Goal: Task Accomplishment & Management: Use online tool/utility

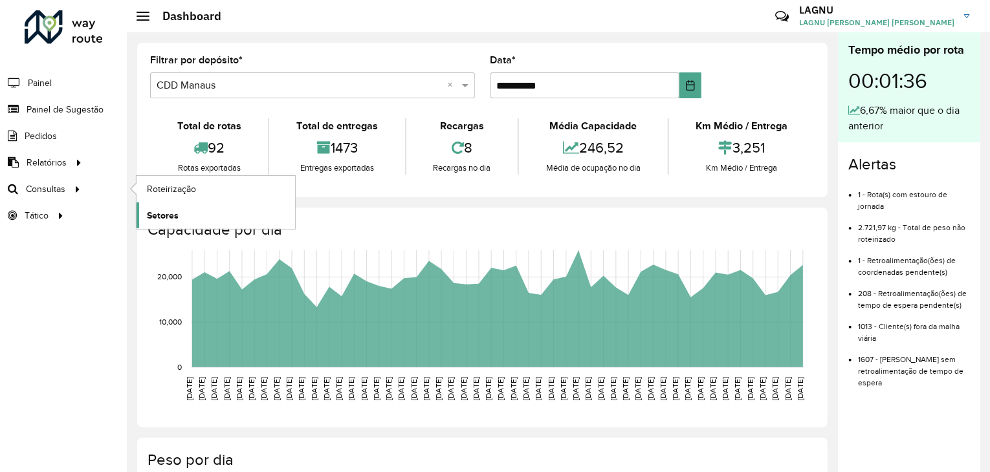
click at [179, 211] on link "Setores" at bounding box center [215, 215] width 158 height 26
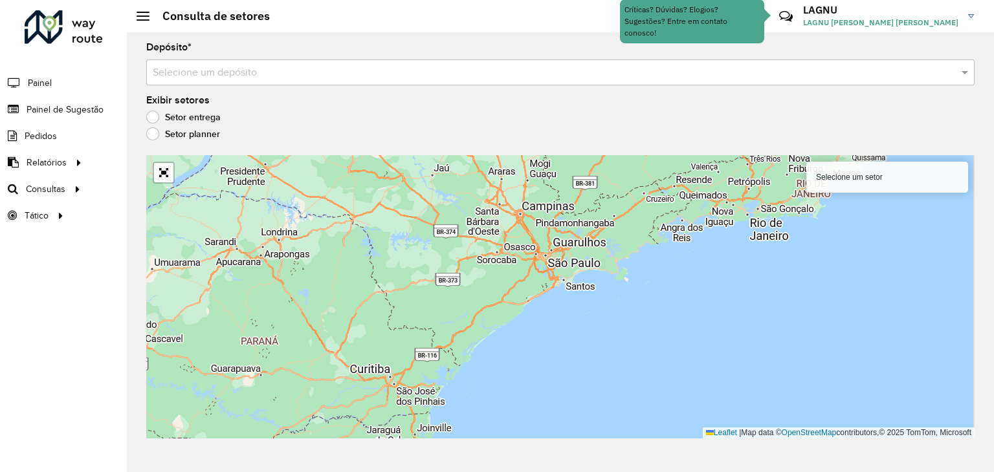
click at [267, 71] on input "text" at bounding box center [547, 73] width 789 height 16
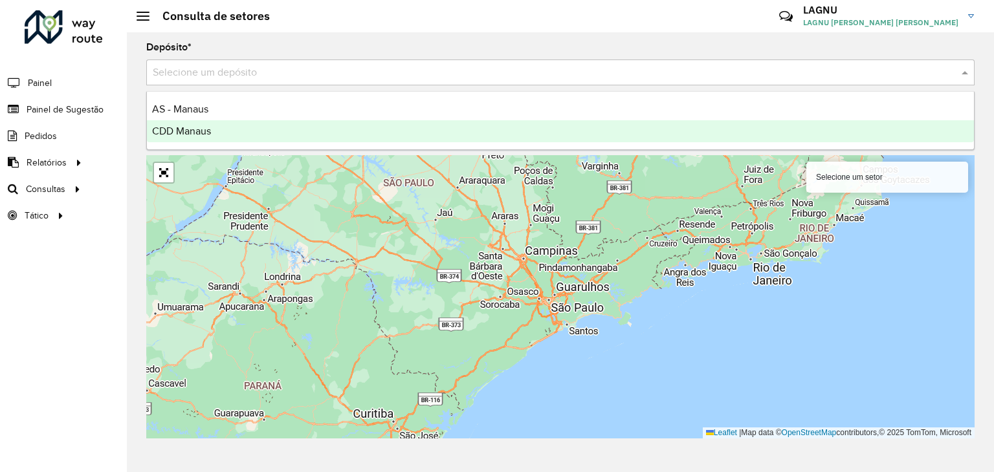
click at [260, 132] on div "CDD Manaus" at bounding box center [560, 131] width 827 height 22
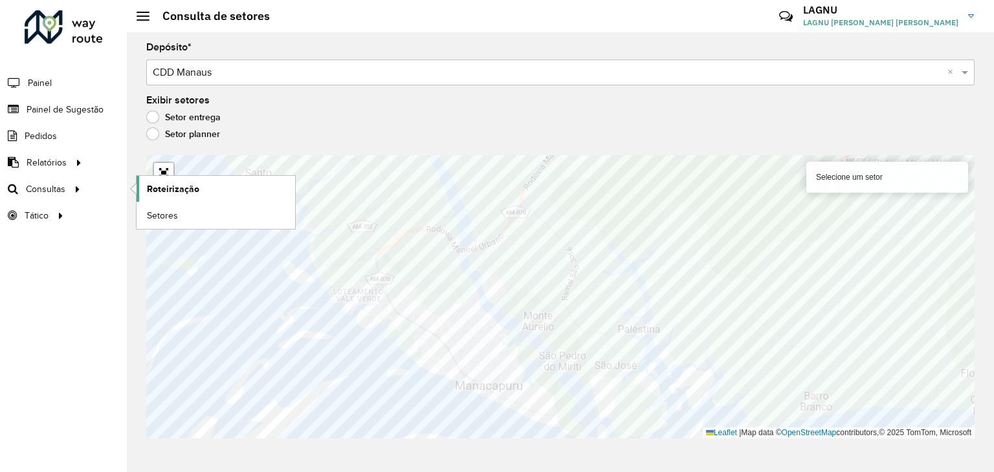
click at [169, 191] on span "Roteirização" at bounding box center [173, 189] width 52 height 14
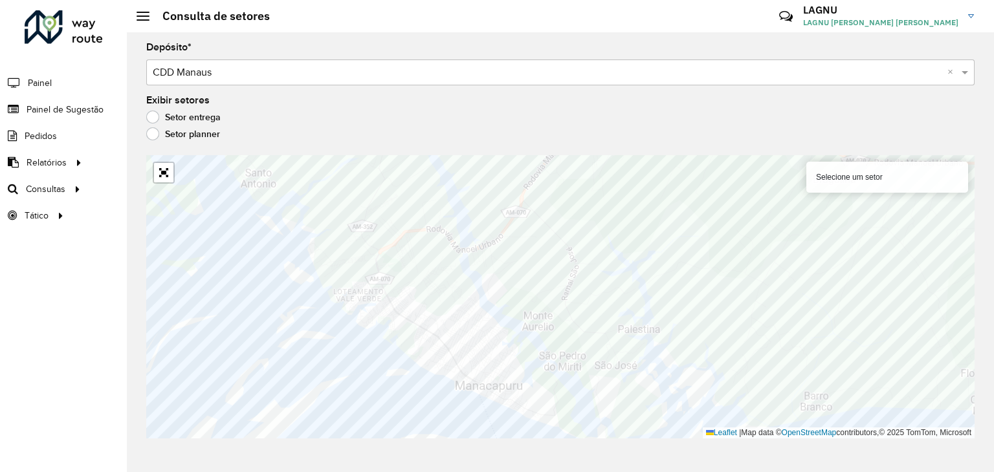
click at [149, 138] on label "Setor planner" at bounding box center [183, 133] width 74 height 13
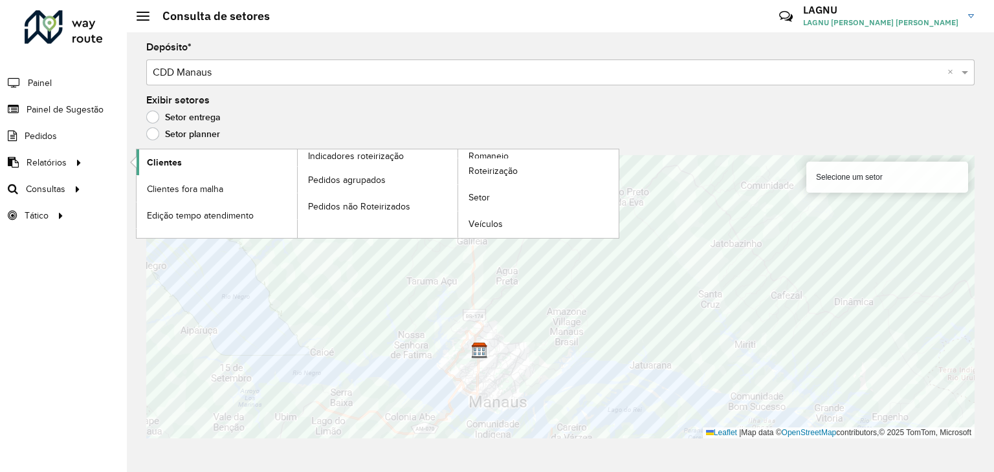
click at [171, 162] on span "Clientes" at bounding box center [164, 163] width 35 height 14
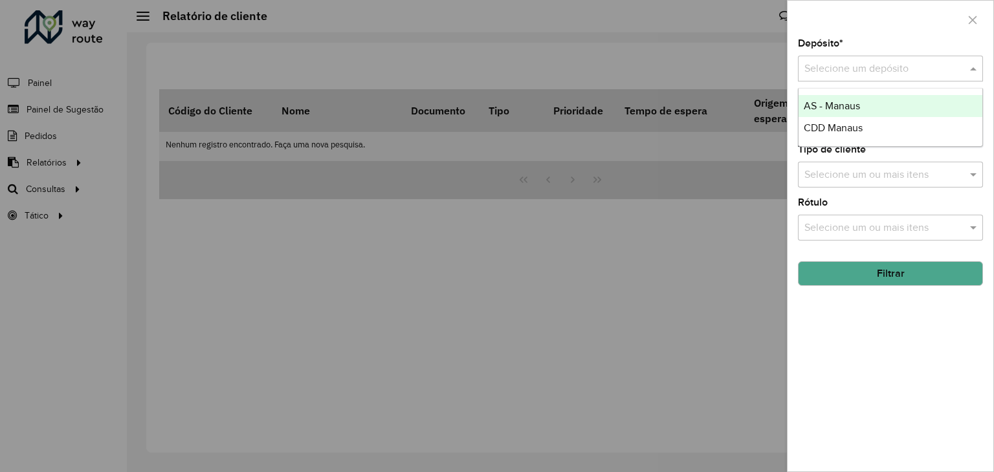
click at [969, 71] on span at bounding box center [974, 69] width 16 height 16
click at [972, 70] on span at bounding box center [974, 69] width 16 height 16
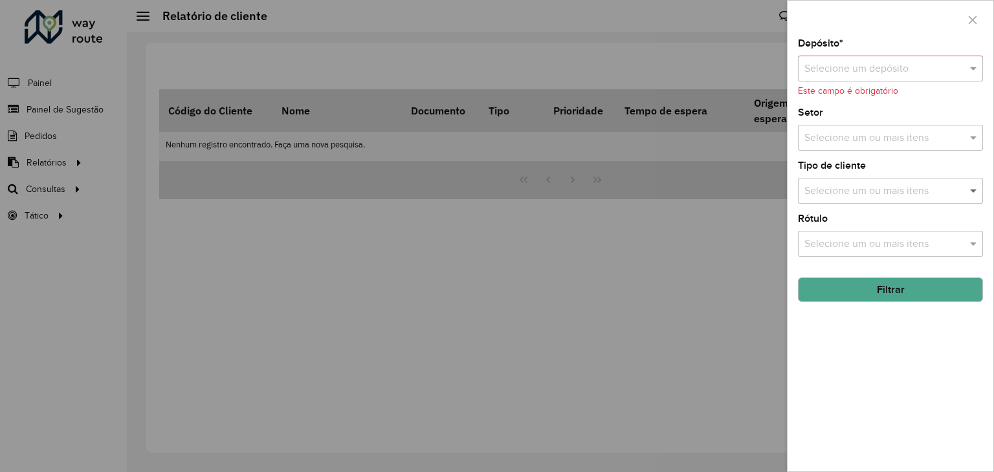
click at [975, 192] on span at bounding box center [974, 191] width 16 height 16
click at [893, 63] on input "text" at bounding box center [877, 69] width 146 height 16
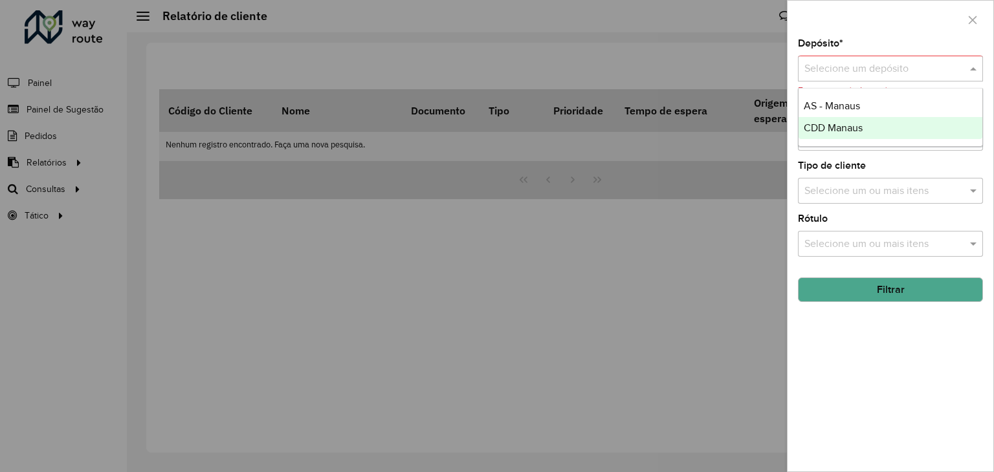
click at [859, 130] on span "CDD Manaus" at bounding box center [832, 127] width 59 height 11
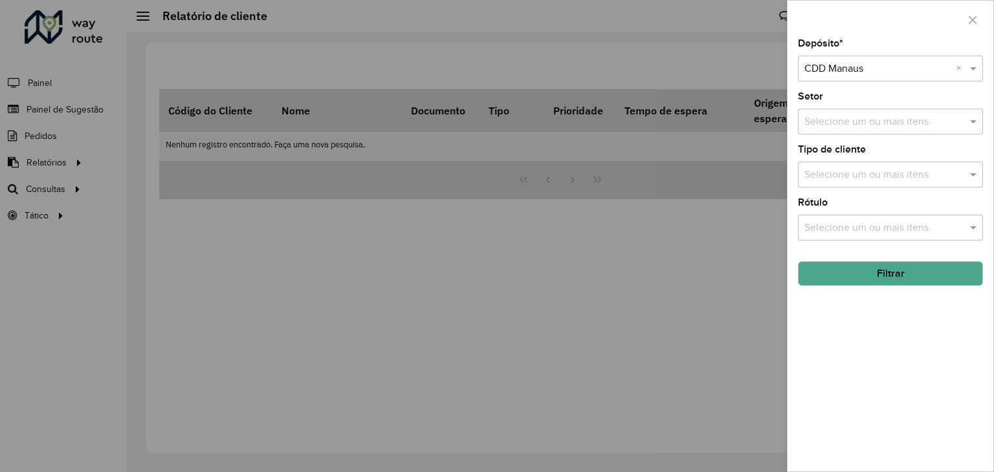
click at [917, 179] on input "text" at bounding box center [884, 176] width 166 height 16
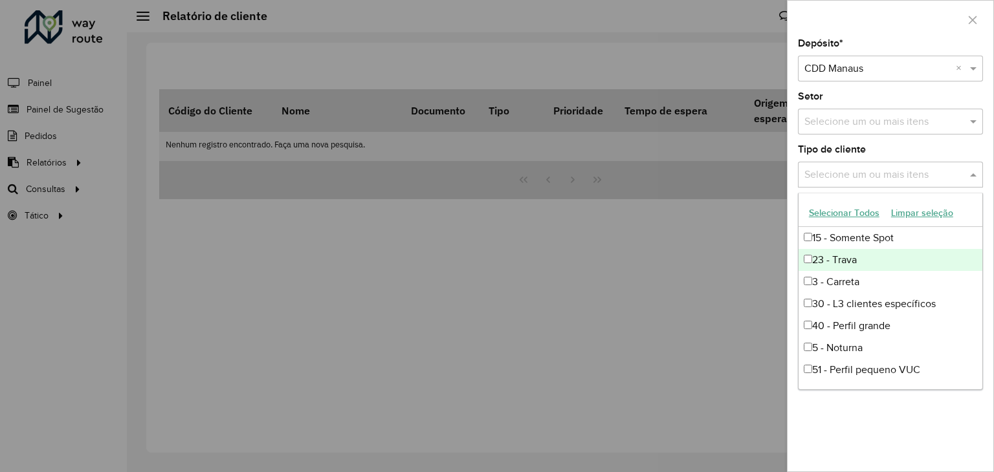
click at [867, 257] on div "23 - Trava" at bounding box center [890, 260] width 184 height 22
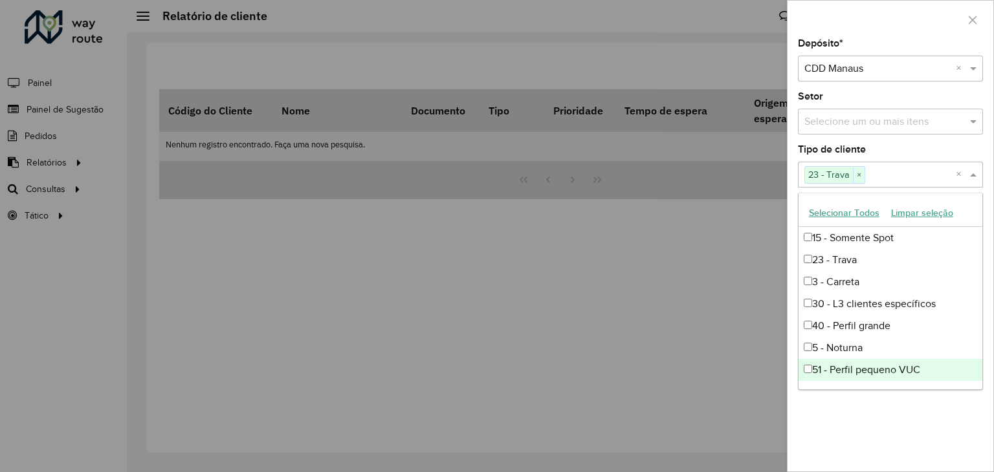
click at [904, 435] on div "Depósito * Selecione um depósito × CDD Manaus × Setor Selecione um ou mais iten…" at bounding box center [890, 255] width 206 height 433
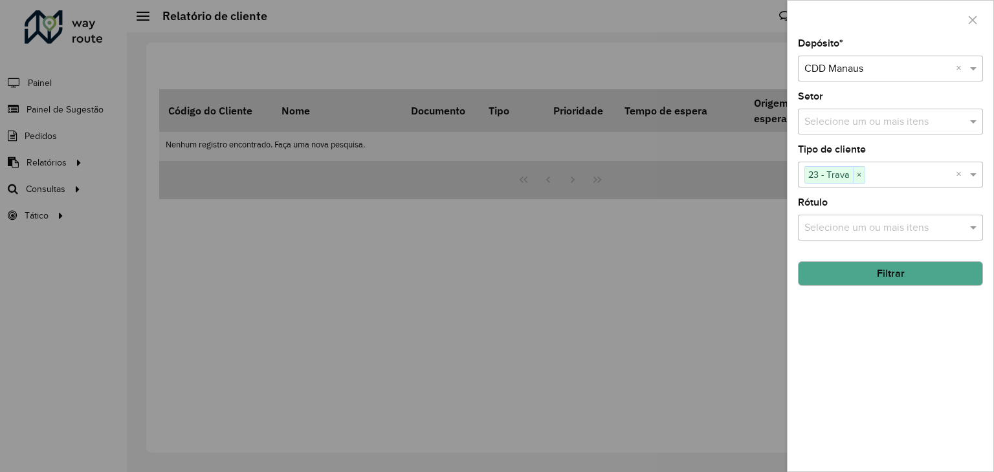
click at [891, 273] on button "Filtrar" at bounding box center [890, 273] width 185 height 25
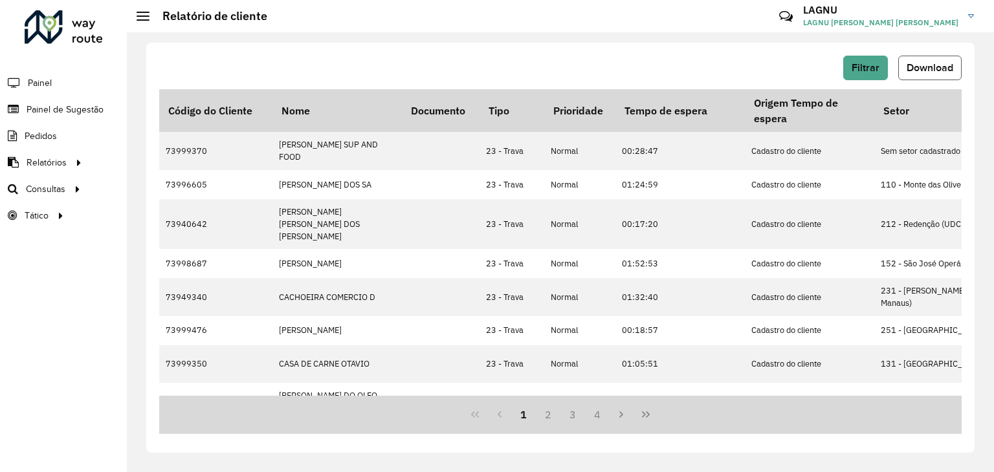
click at [922, 71] on span "Download" at bounding box center [929, 67] width 47 height 11
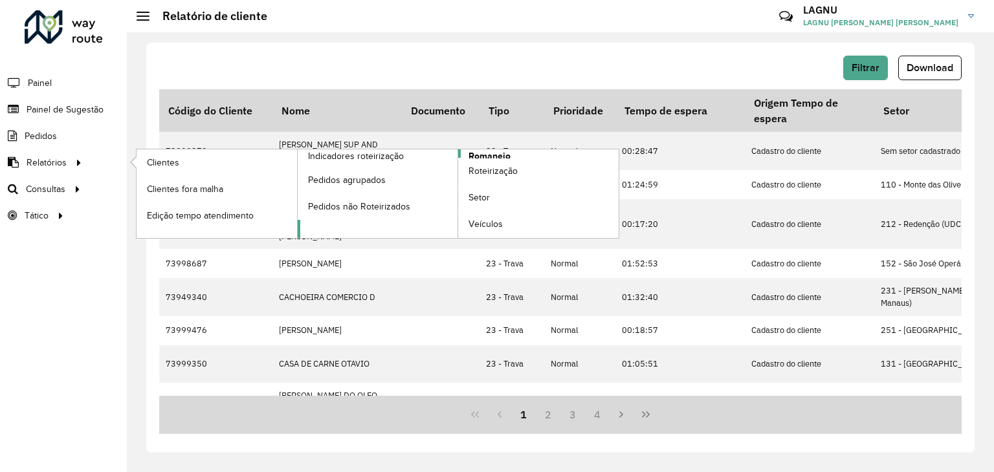
click at [476, 156] on span "Romaneio" at bounding box center [489, 156] width 42 height 14
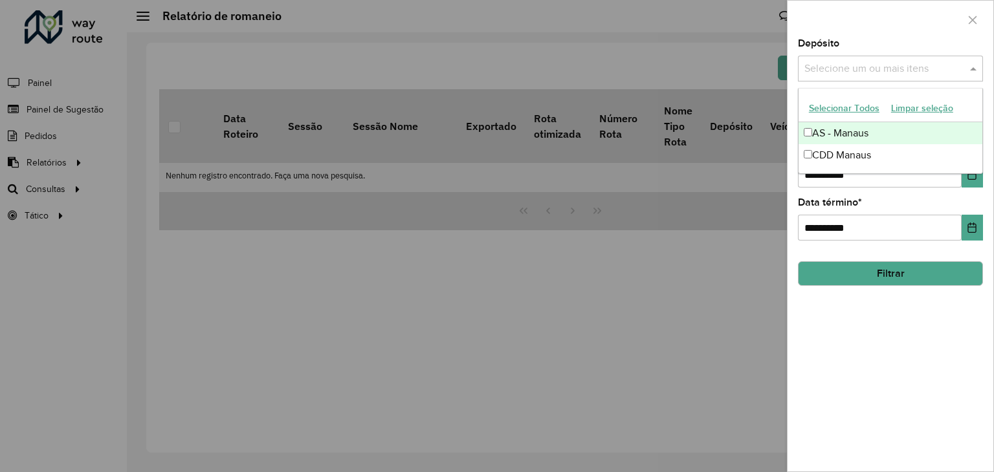
click at [968, 75] on span at bounding box center [974, 69] width 16 height 16
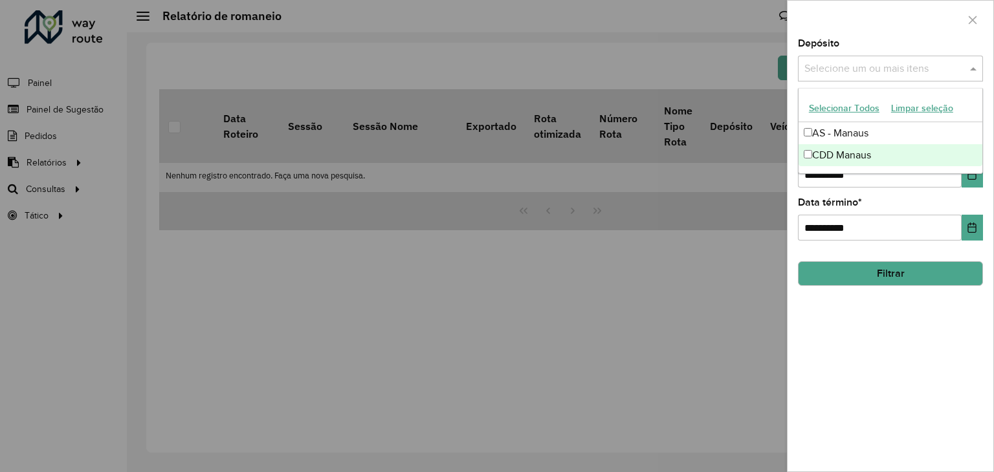
click at [911, 153] on div "CDD Manaus" at bounding box center [890, 155] width 184 height 22
click at [853, 351] on div "**********" at bounding box center [890, 255] width 206 height 433
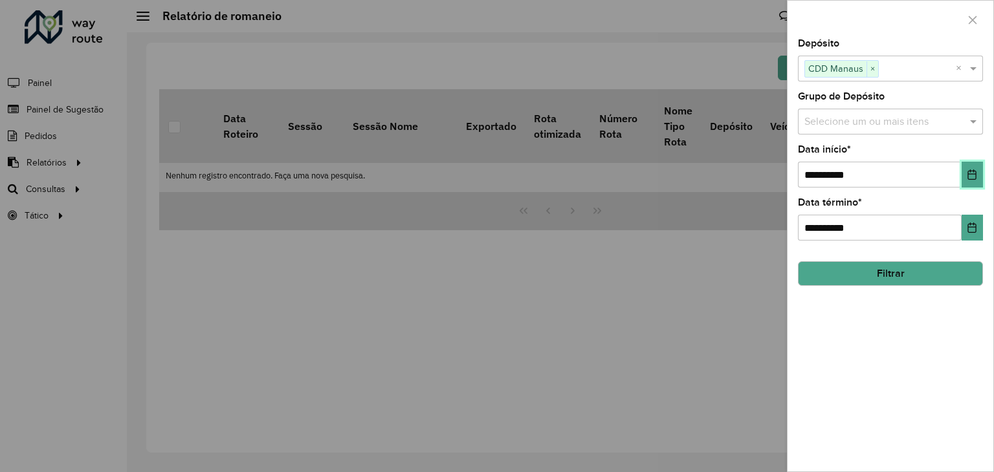
click at [969, 174] on icon "Choose Date" at bounding box center [971, 174] width 10 height 10
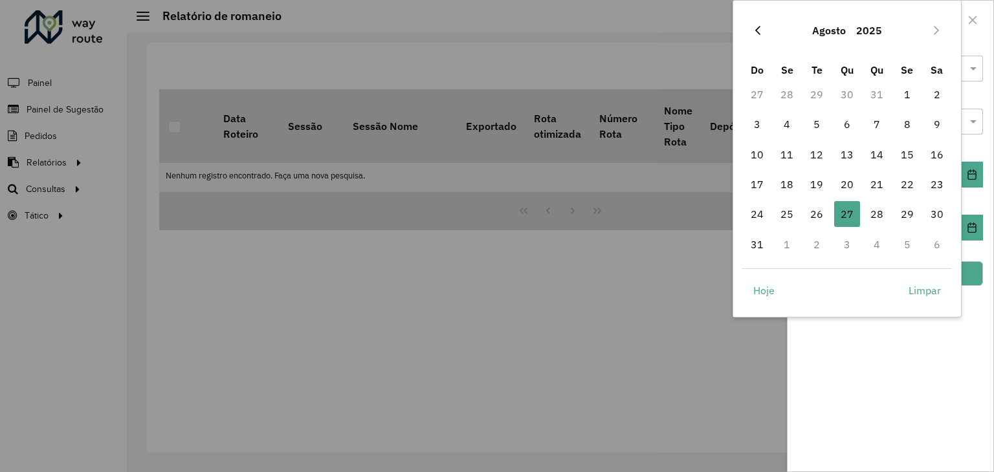
click at [760, 30] on icon "Previous Month" at bounding box center [757, 30] width 10 height 10
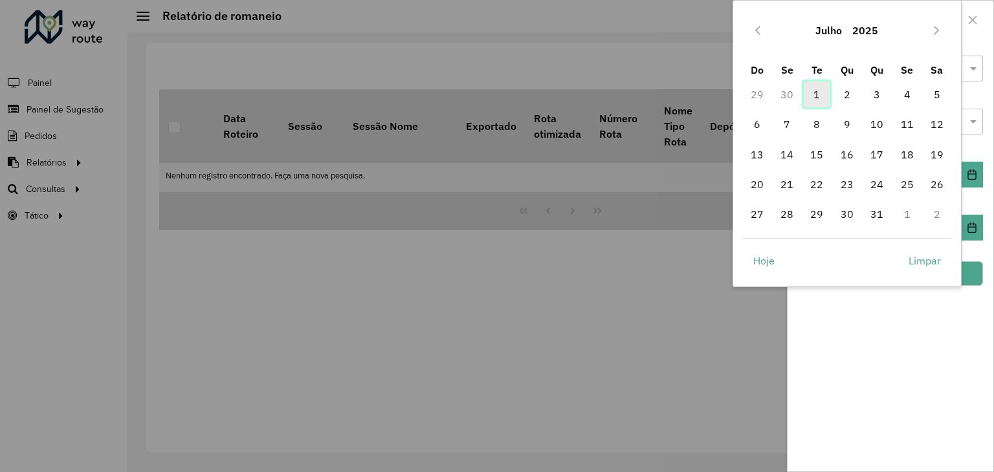
click at [813, 94] on span "1" at bounding box center [816, 95] width 26 height 26
type input "**********"
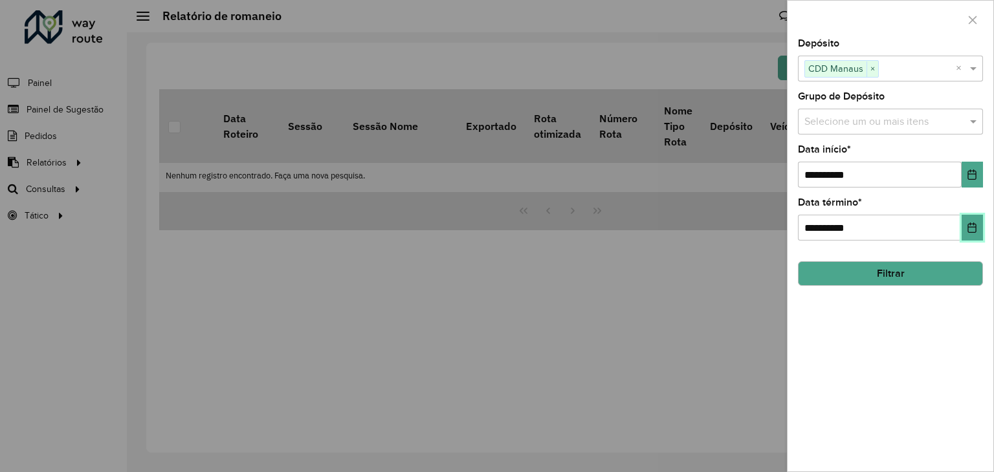
click at [970, 217] on button "Choose Date" at bounding box center [971, 228] width 21 height 26
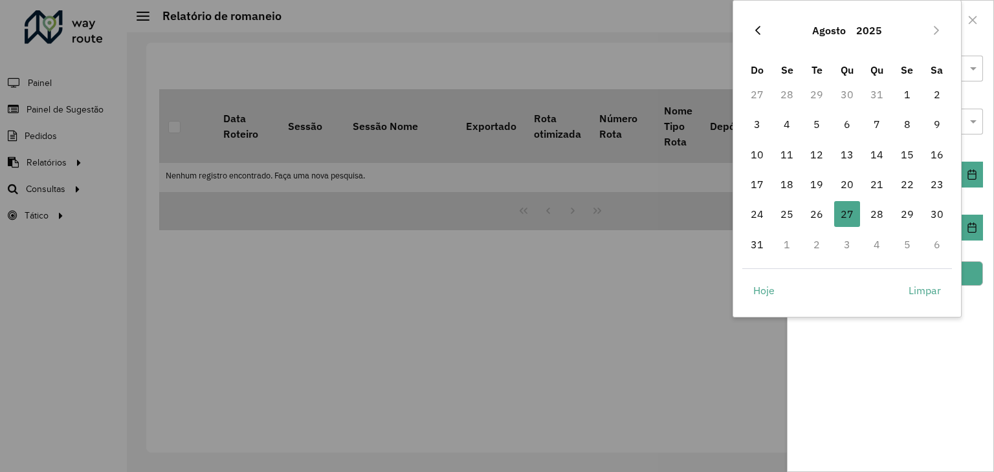
click at [760, 36] on button "Previous Month" at bounding box center [757, 30] width 21 height 21
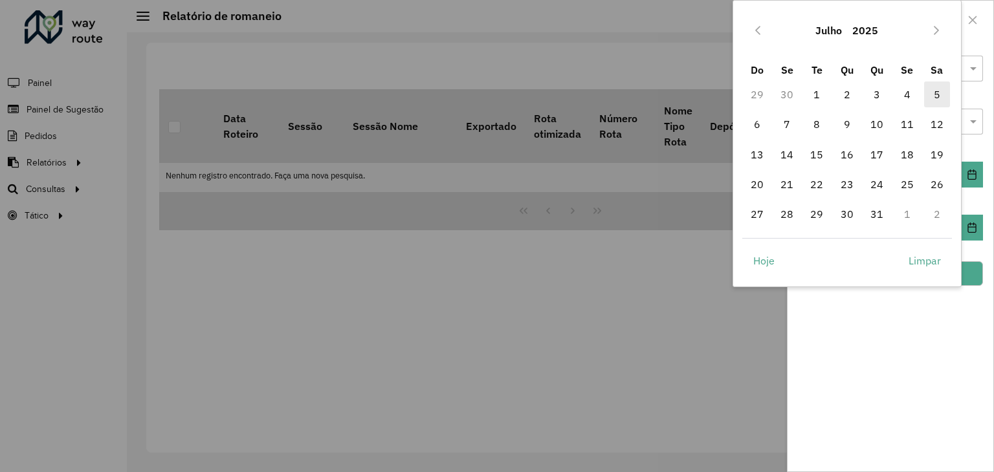
click at [938, 96] on span "5" at bounding box center [937, 95] width 26 height 26
type input "**********"
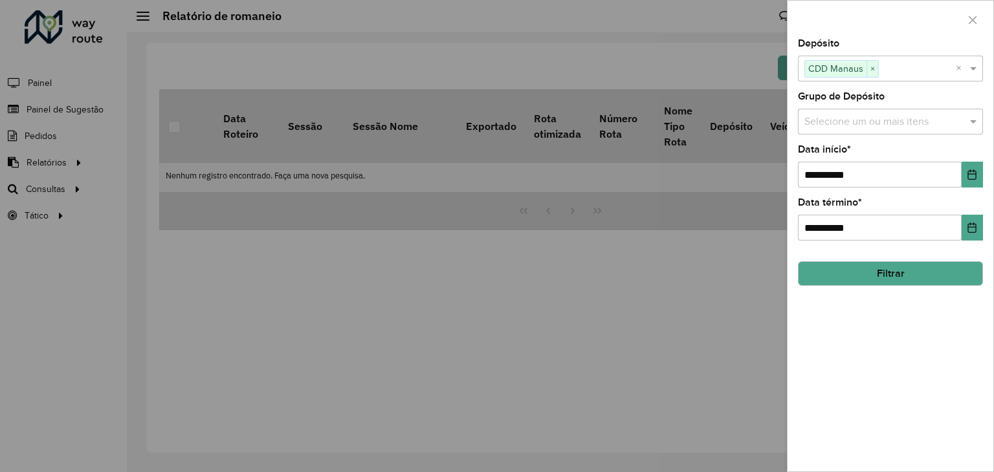
click at [908, 275] on button "Filtrar" at bounding box center [890, 273] width 185 height 25
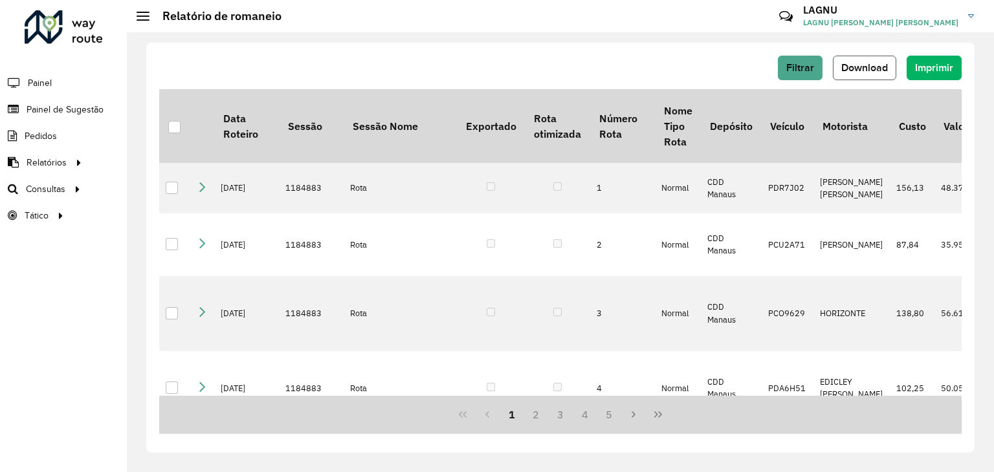
click at [864, 74] on button "Download" at bounding box center [864, 68] width 63 height 25
click at [152, 217] on span "Setores" at bounding box center [163, 216] width 32 height 14
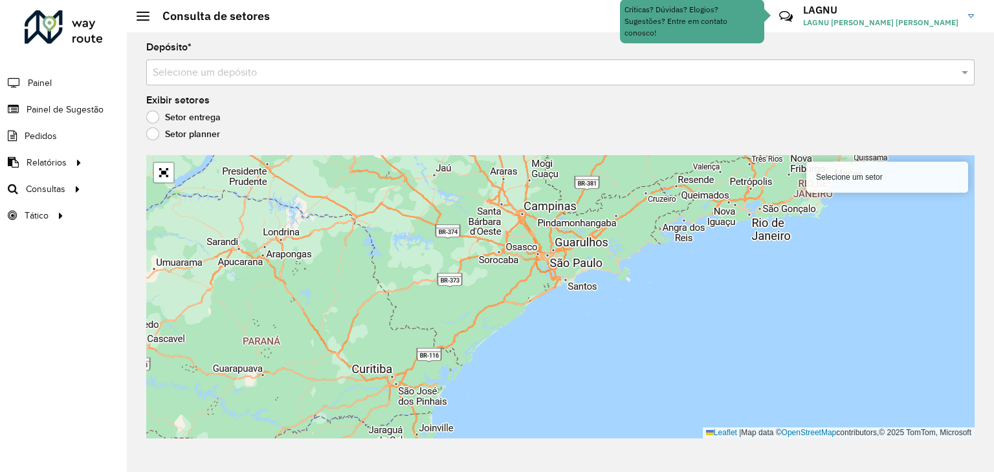
click at [307, 71] on input "text" at bounding box center [547, 73] width 789 height 16
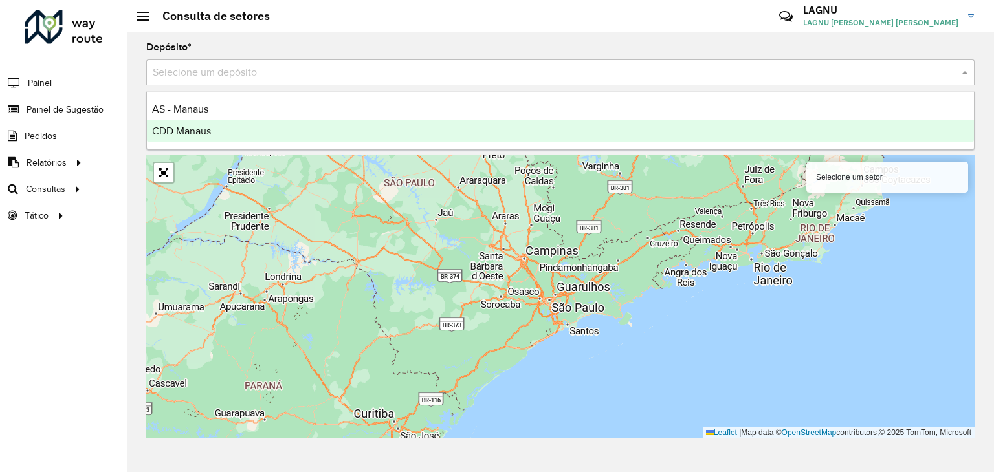
click at [243, 131] on div "CDD Manaus" at bounding box center [560, 131] width 827 height 22
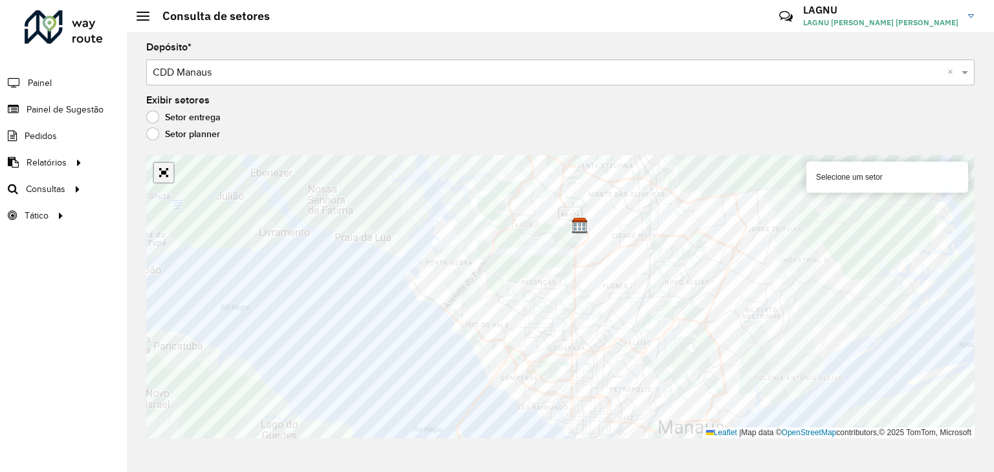
click at [164, 177] on link "Abrir mapa em tela cheia" at bounding box center [163, 172] width 19 height 19
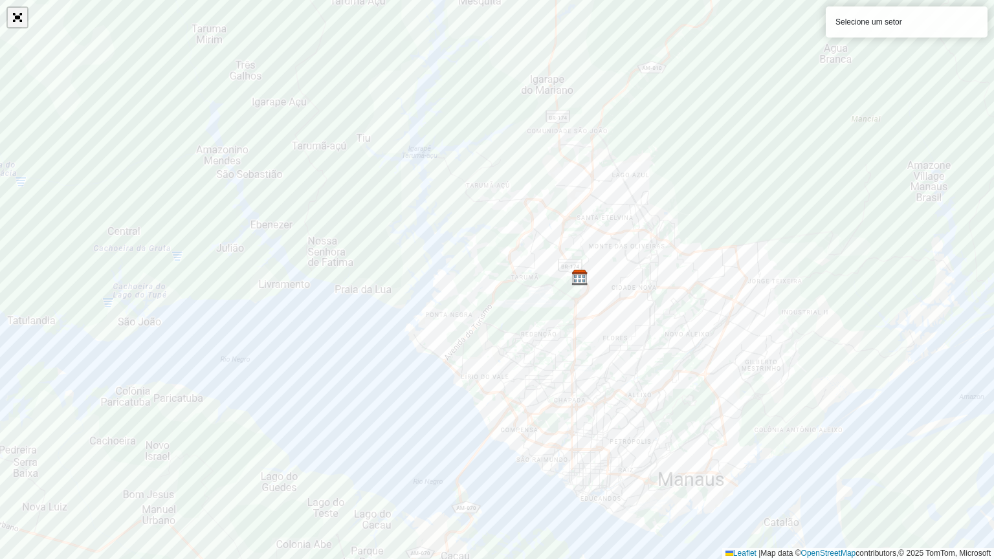
click at [23, 24] on link "Abrir mapa em tela cheia" at bounding box center [17, 17] width 19 height 19
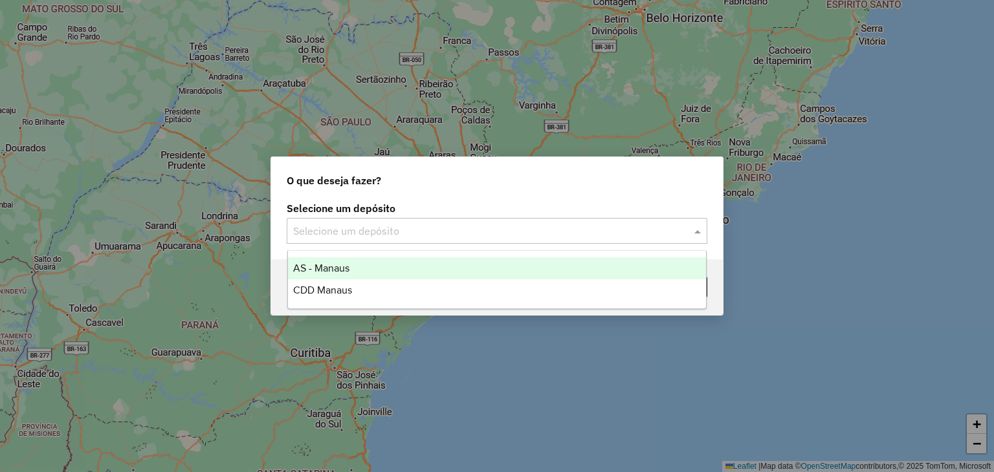
click at [493, 224] on input "text" at bounding box center [484, 232] width 382 height 16
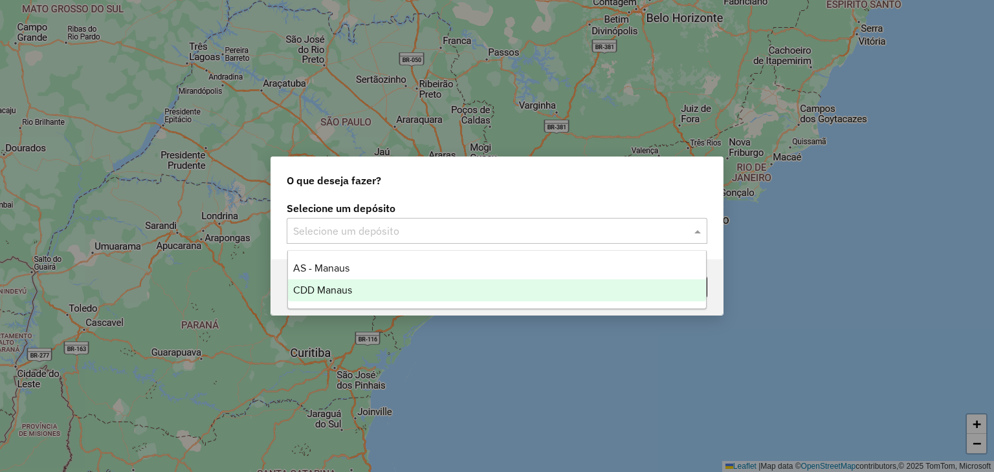
click at [406, 289] on div "CDD Manaus" at bounding box center [497, 290] width 419 height 22
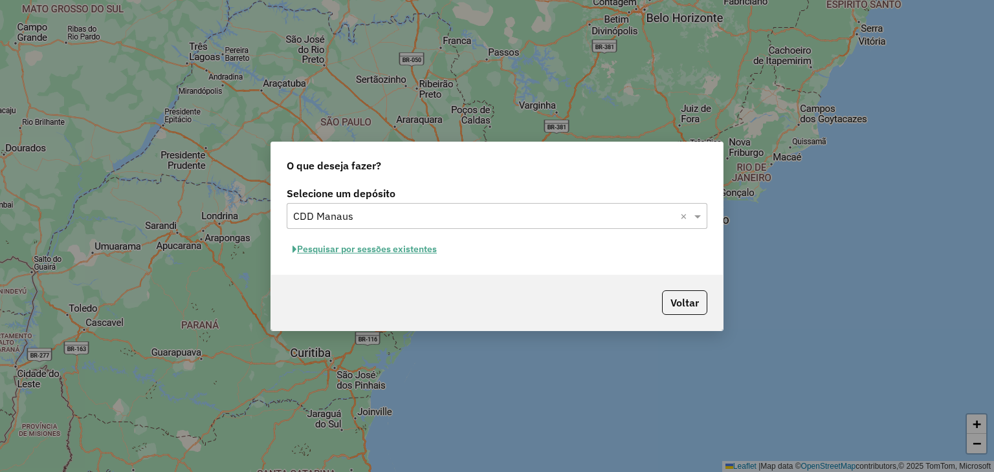
click at [380, 249] on button "Pesquisar por sessões existentes" at bounding box center [365, 249] width 156 height 20
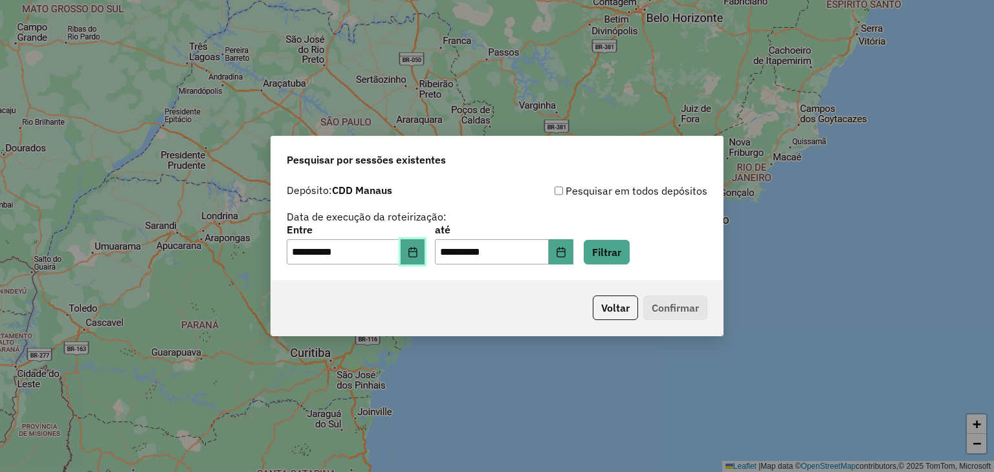
click at [415, 251] on button "Choose Date" at bounding box center [412, 252] width 25 height 26
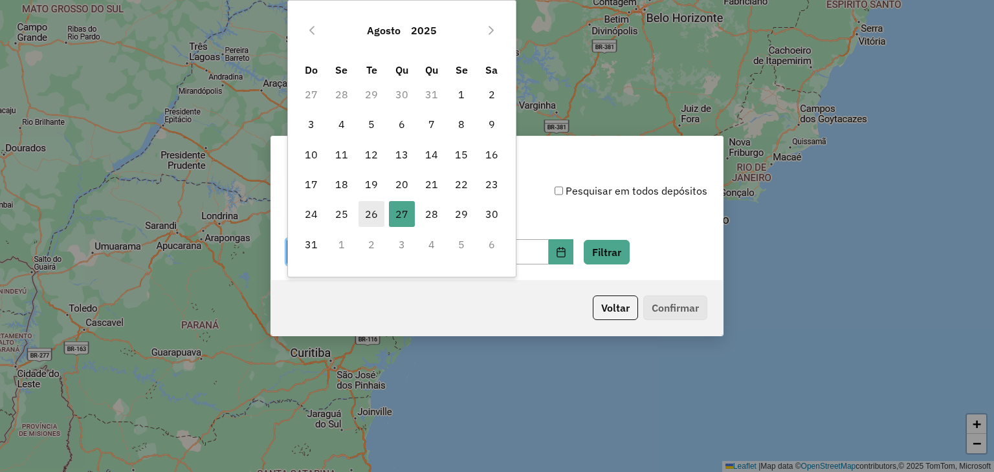
click at [371, 225] on span "26" at bounding box center [371, 214] width 26 height 26
type input "**********"
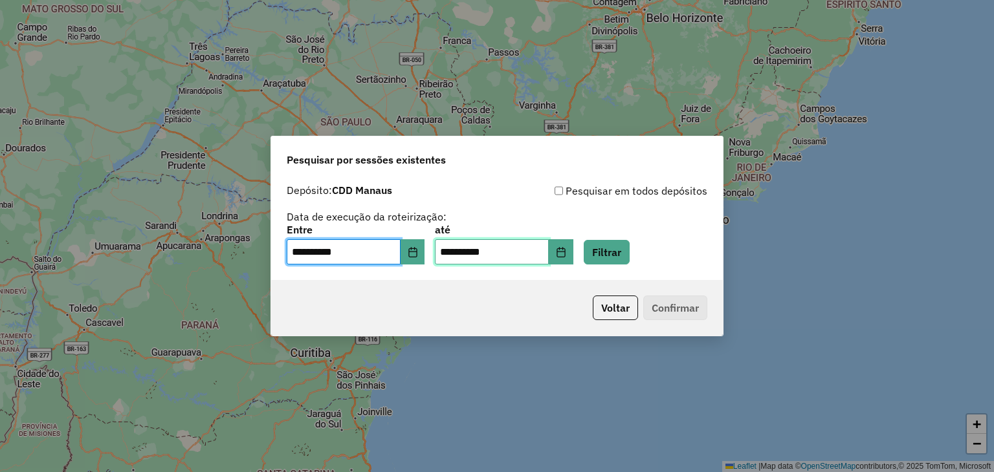
drag, startPoint x: 494, startPoint y: 252, endPoint x: 520, endPoint y: 252, distance: 25.9
click at [494, 252] on input "**********" at bounding box center [492, 252] width 114 height 26
click at [566, 255] on icon "Choose Date" at bounding box center [561, 252] width 10 height 10
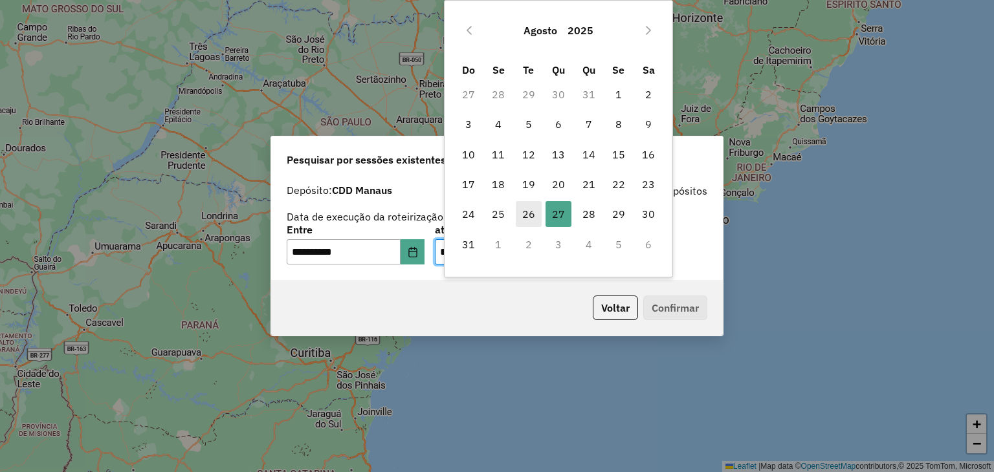
click at [534, 213] on span "26" at bounding box center [529, 214] width 26 height 26
type input "**********"
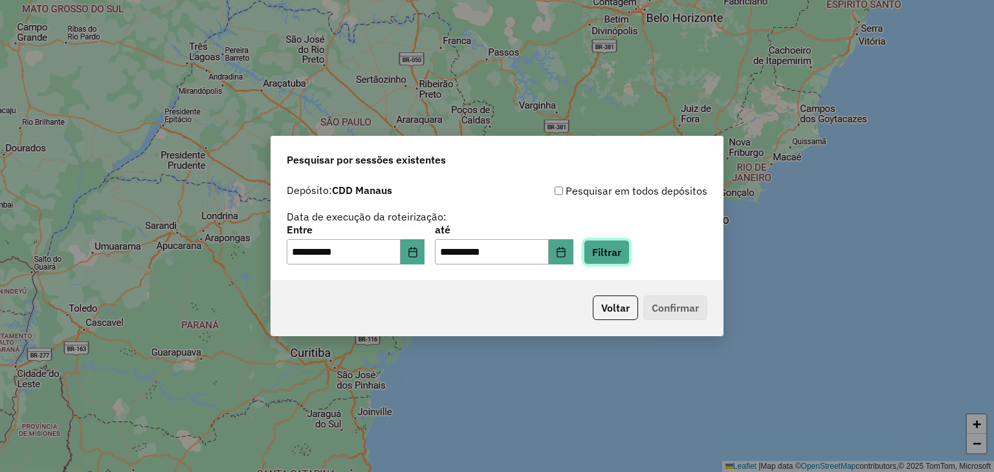
click at [606, 253] on button "Filtrar" at bounding box center [607, 252] width 46 height 25
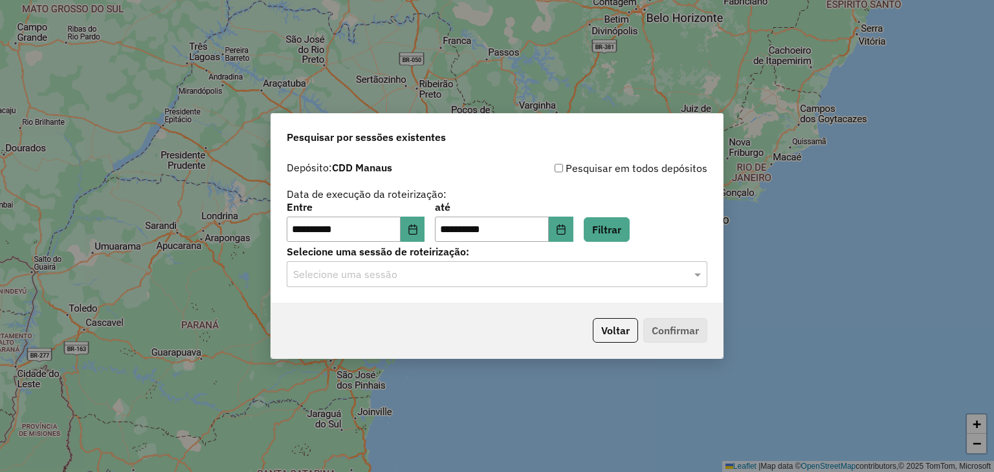
click at [471, 278] on input "text" at bounding box center [484, 275] width 382 height 16
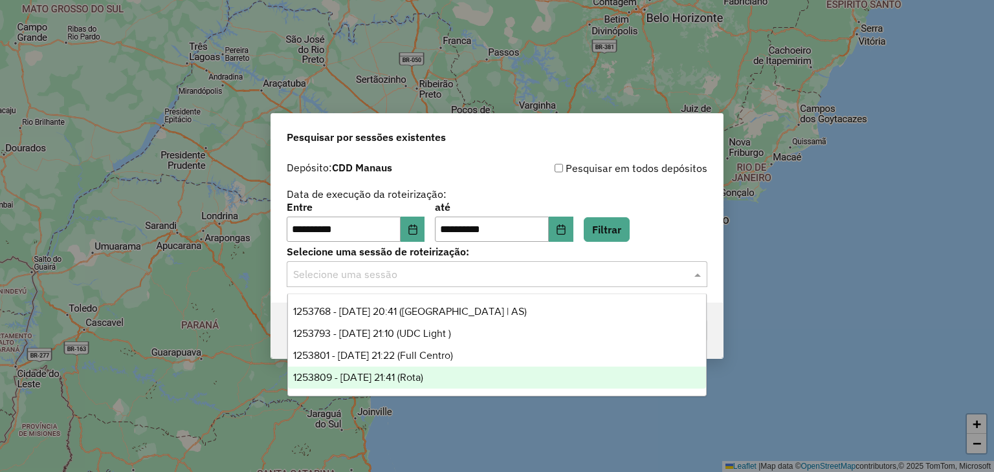
click at [461, 376] on div "1253809 - 26/08/2025 21:41 (Rota)" at bounding box center [497, 378] width 419 height 22
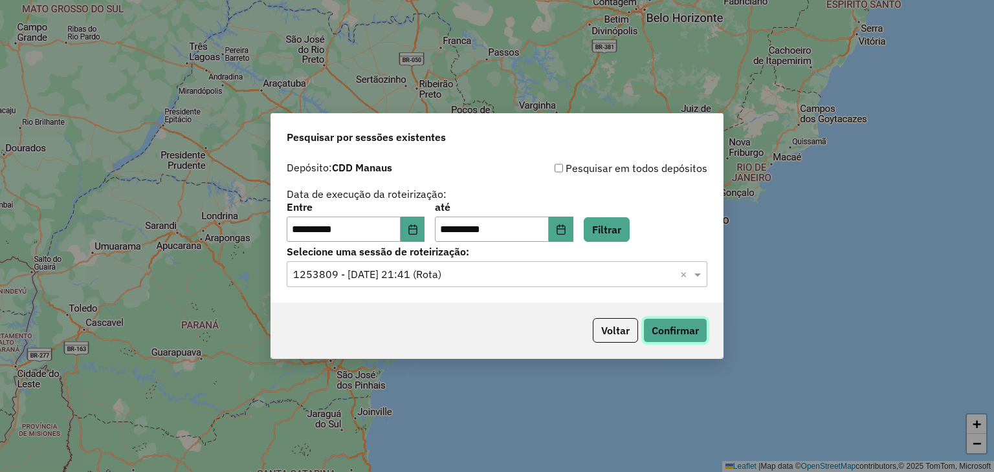
click at [655, 337] on button "Confirmar" at bounding box center [675, 330] width 64 height 25
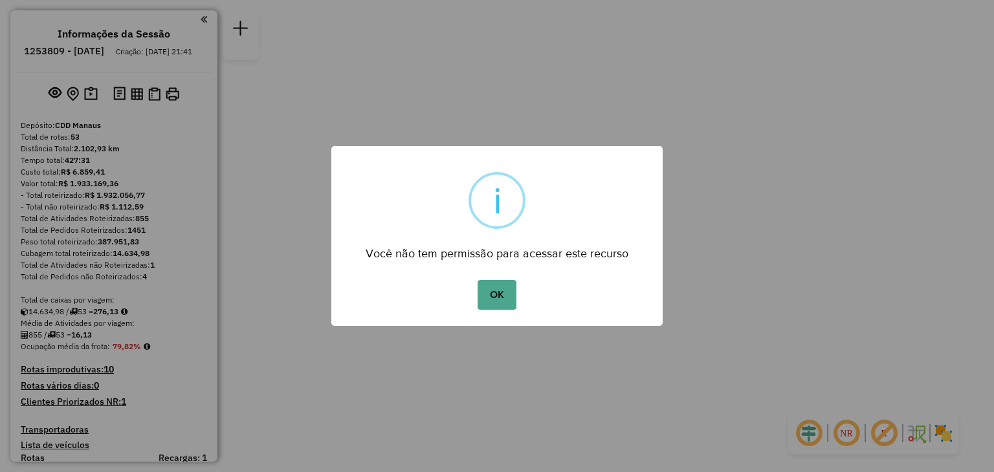
click at [497, 298] on button "OK" at bounding box center [496, 295] width 38 height 30
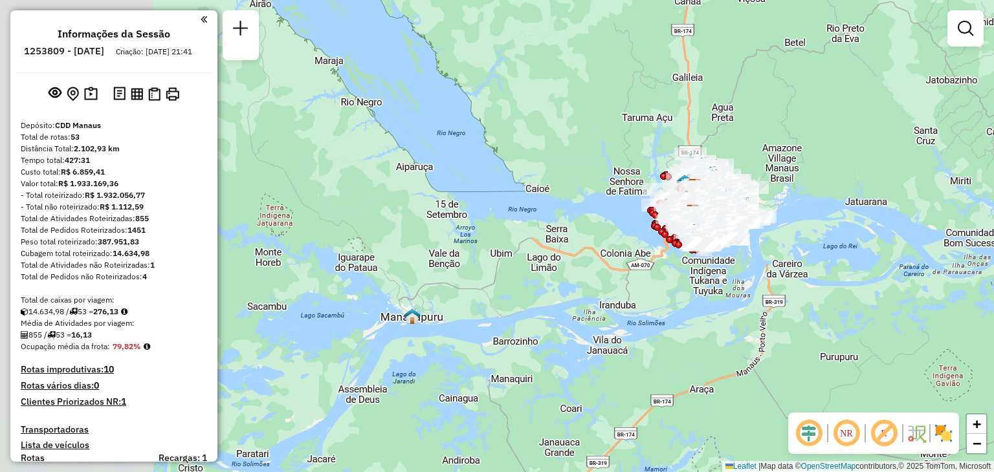
drag, startPoint x: 384, startPoint y: 295, endPoint x: 582, endPoint y: 246, distance: 204.0
click at [582, 246] on div "Janela de atendimento Grade de atendimento Capacidade Transportadoras Veículos …" at bounding box center [497, 236] width 994 height 472
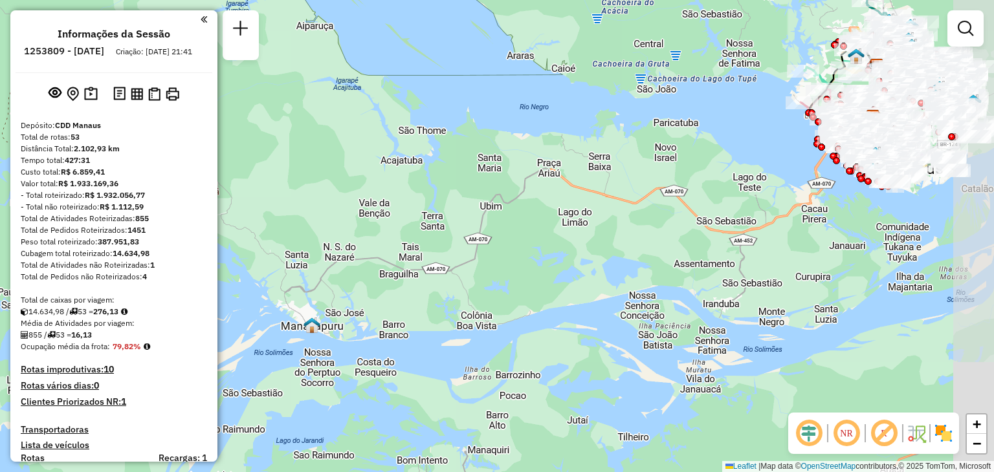
drag, startPoint x: 595, startPoint y: 259, endPoint x: 455, endPoint y: 270, distance: 140.2
click at [414, 296] on div "Janela de atendimento Grade de atendimento Capacidade Transportadoras Veículos …" at bounding box center [497, 236] width 994 height 472
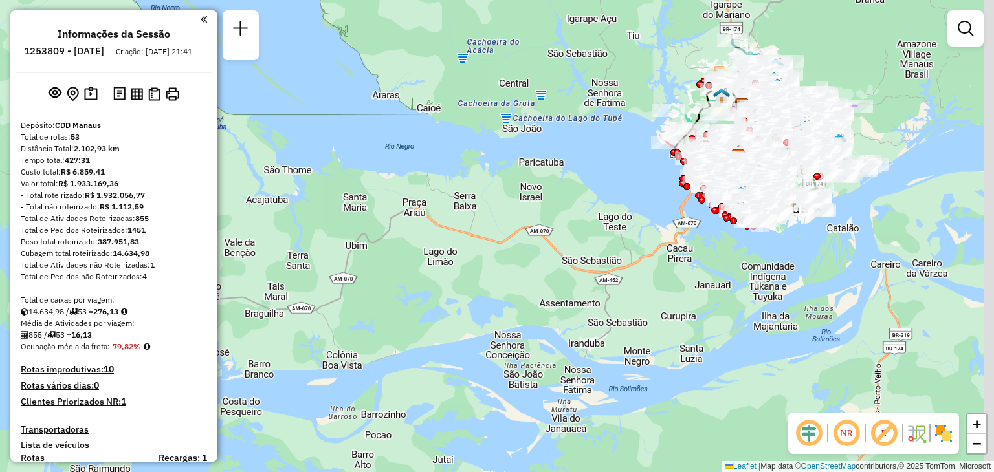
drag, startPoint x: 709, startPoint y: 229, endPoint x: 614, endPoint y: 262, distance: 100.7
click at [614, 262] on div "Janela de atendimento Grade de atendimento Capacidade Transportadoras Veículos …" at bounding box center [497, 236] width 994 height 472
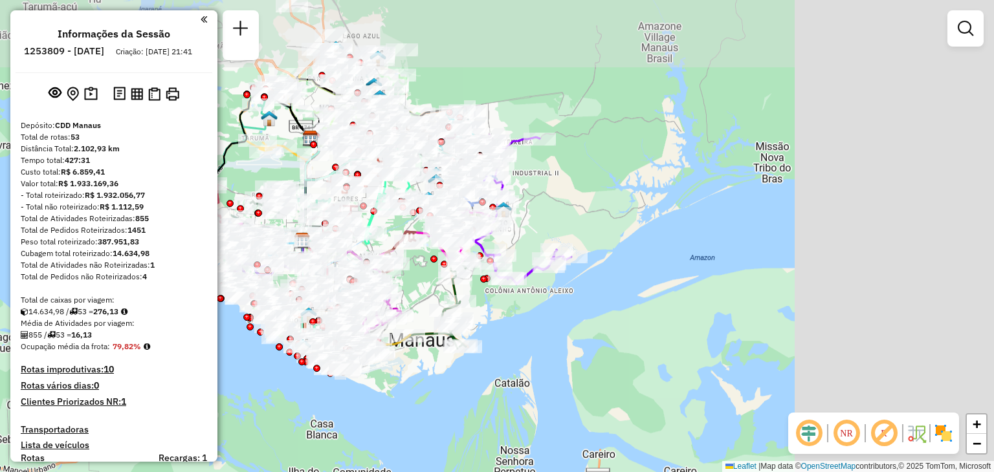
drag, startPoint x: 833, startPoint y: 236, endPoint x: 528, endPoint y: 324, distance: 317.1
click at [528, 324] on div "Janela de atendimento Grade de atendimento Capacidade Transportadoras Veículos …" at bounding box center [497, 236] width 994 height 472
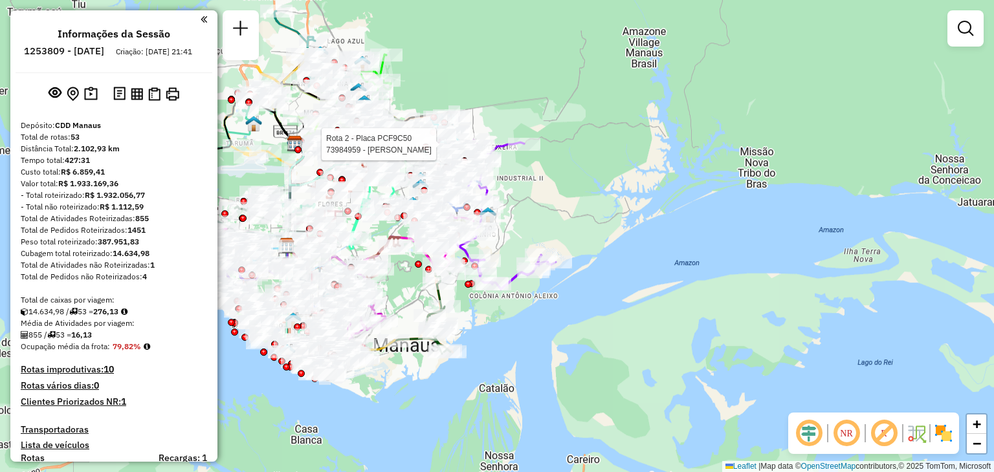
select select "**********"
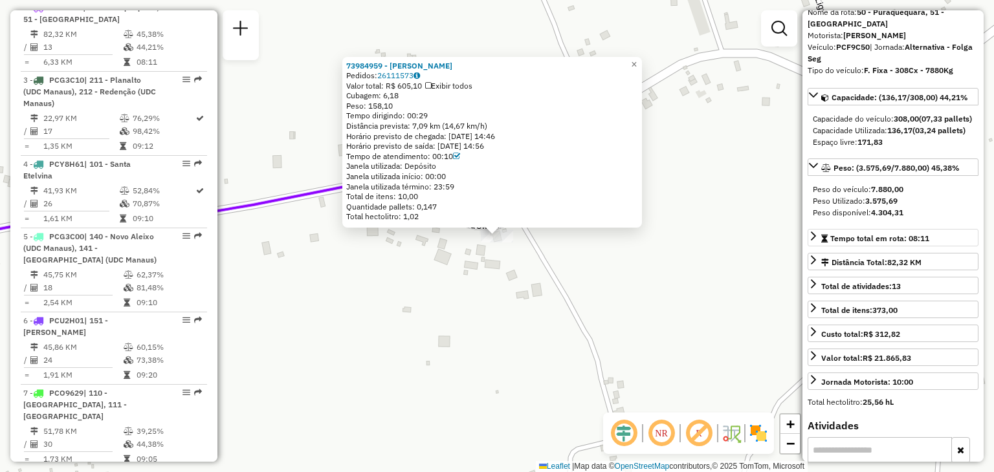
scroll to position [129, 0]
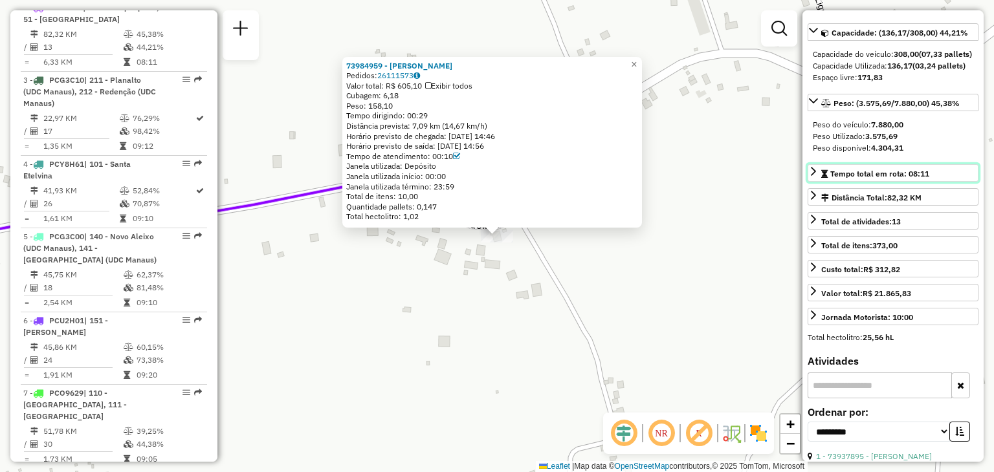
click at [809, 177] on icon at bounding box center [813, 171] width 10 height 10
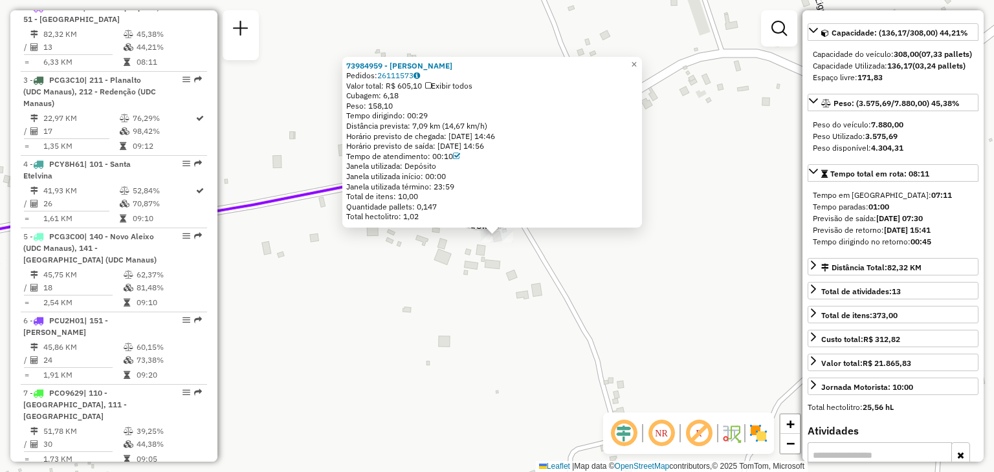
drag, startPoint x: 908, startPoint y: 276, endPoint x: 934, endPoint y: 276, distance: 25.9
click at [934, 248] on div "Tempo dirigindo no retorno: 00:45" at bounding box center [893, 242] width 160 height 12
click at [816, 270] on icon at bounding box center [813, 265] width 10 height 10
